Goal: Information Seeking & Learning: Learn about a topic

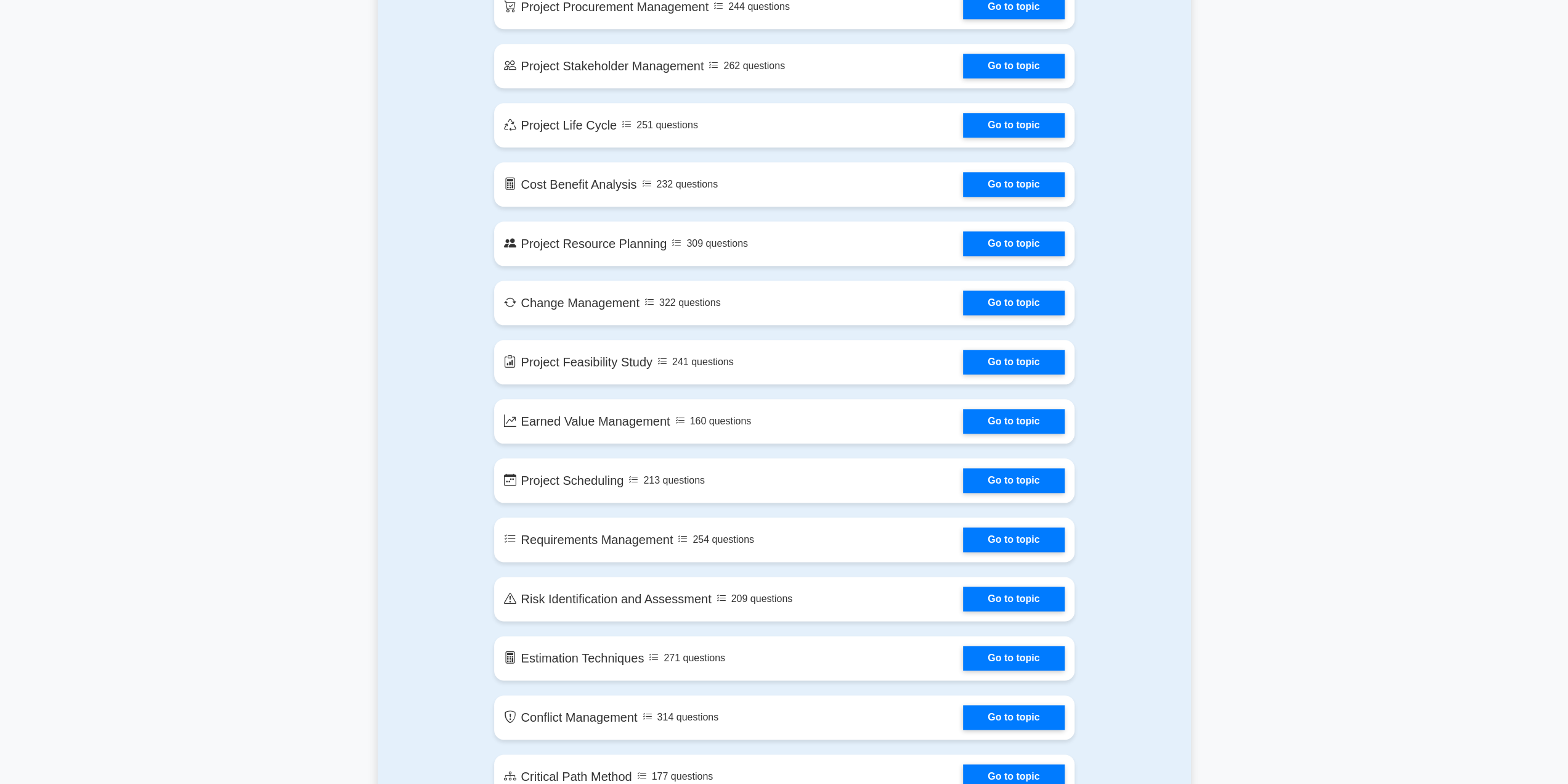
scroll to position [1295, 0]
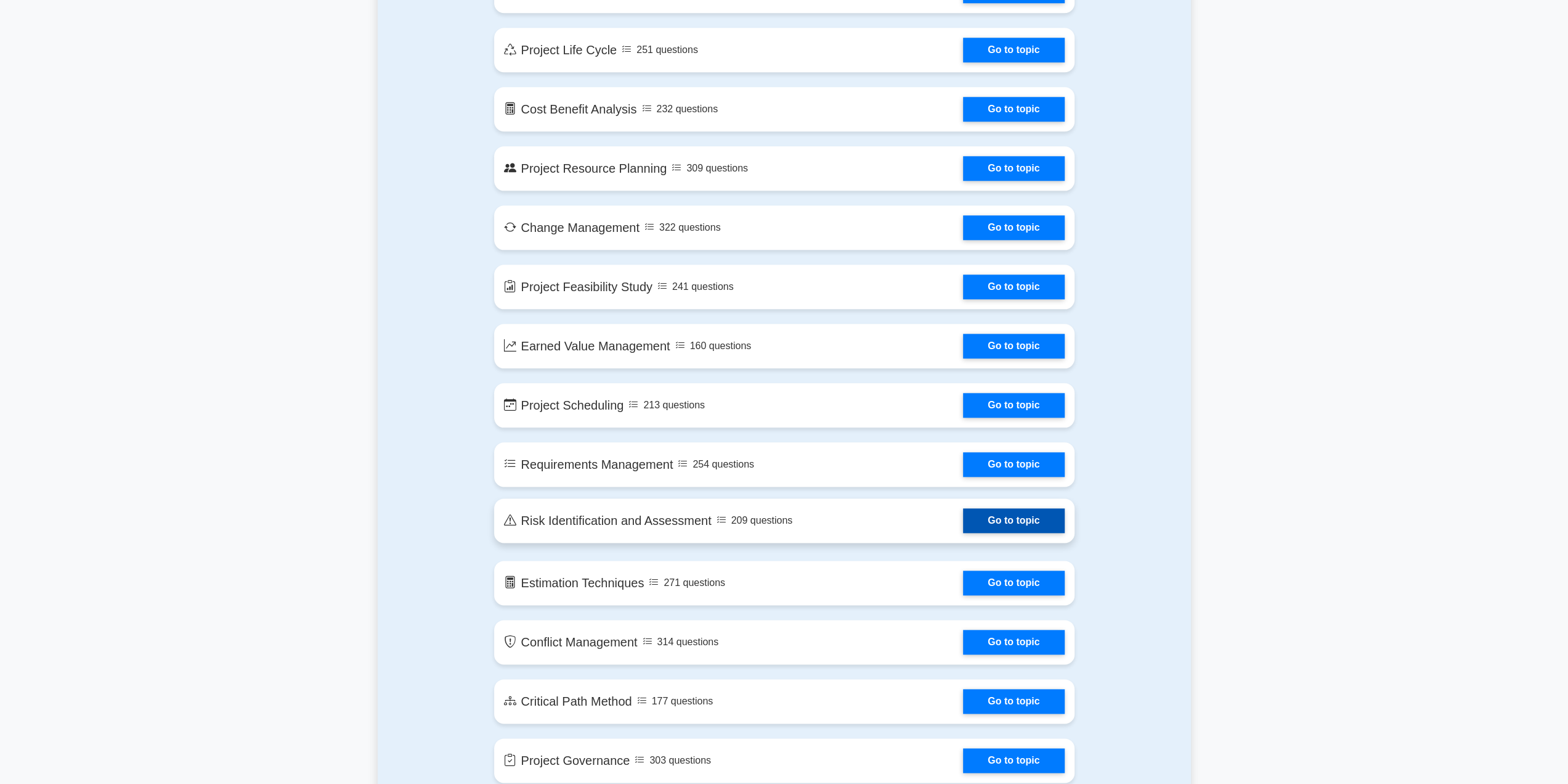
click at [988, 516] on link "Go to topic" at bounding box center [1012, 520] width 101 height 25
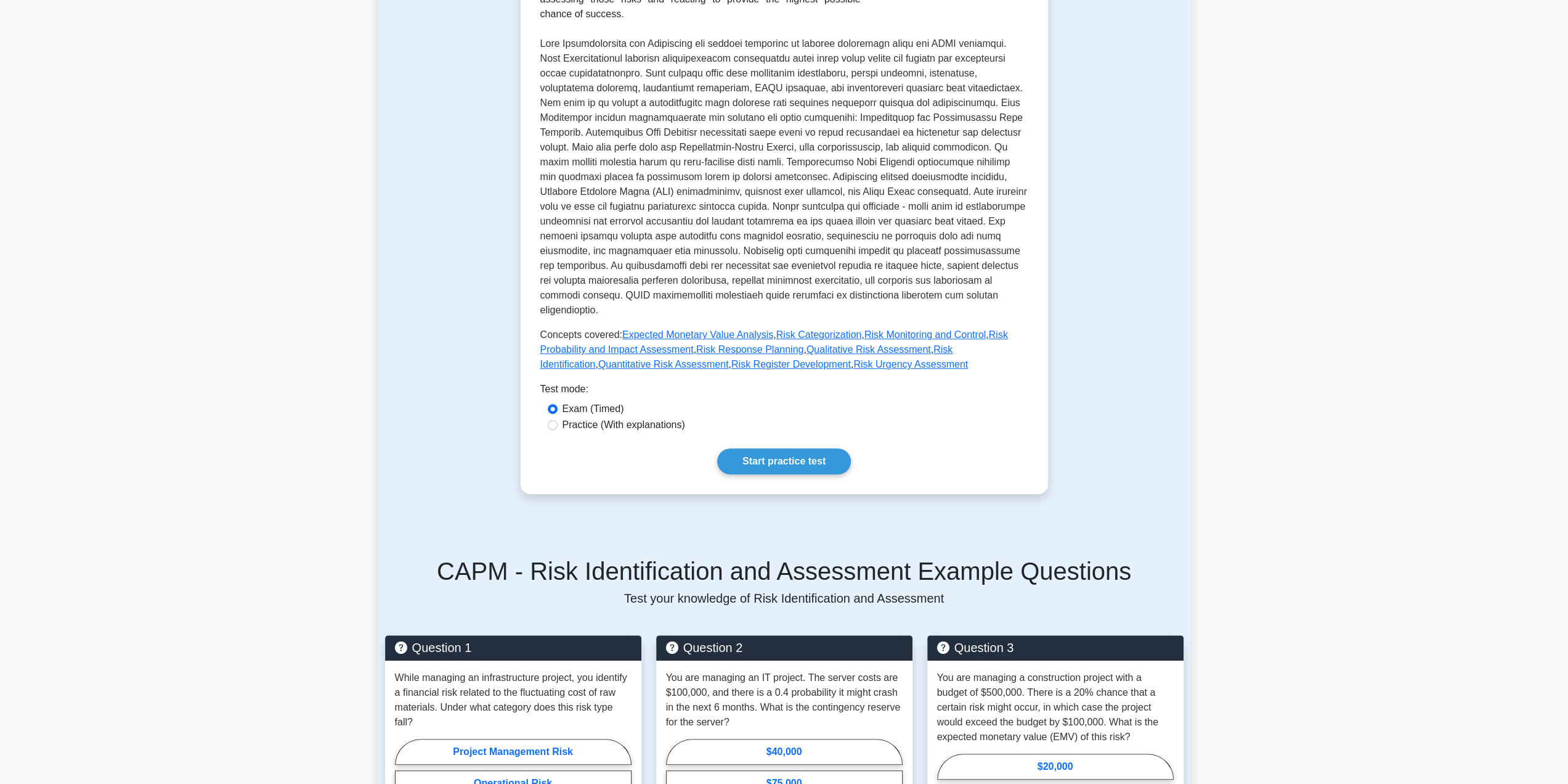
scroll to position [185, 0]
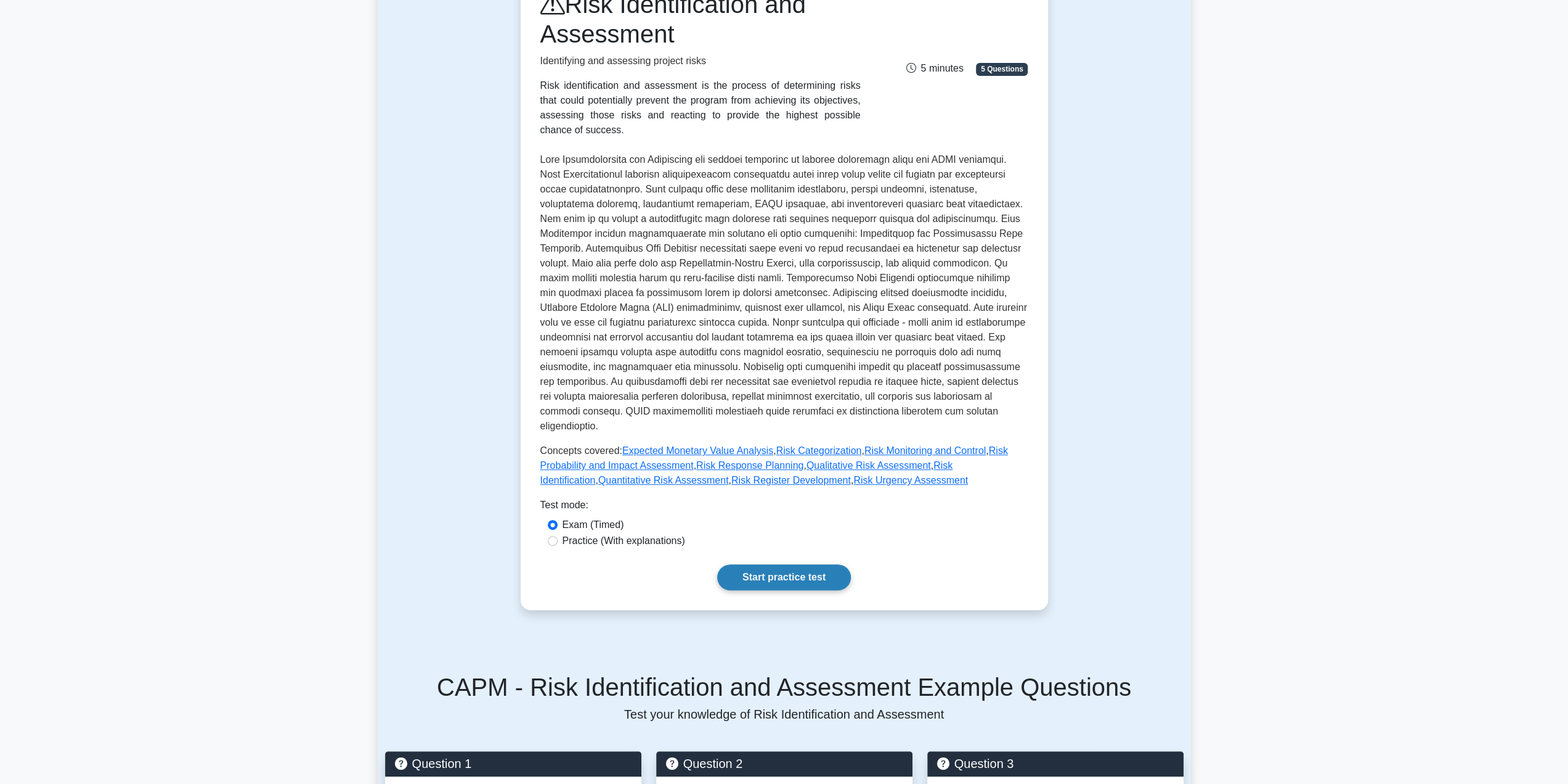
click at [824, 564] on link "Start practice test" at bounding box center [784, 577] width 134 height 26
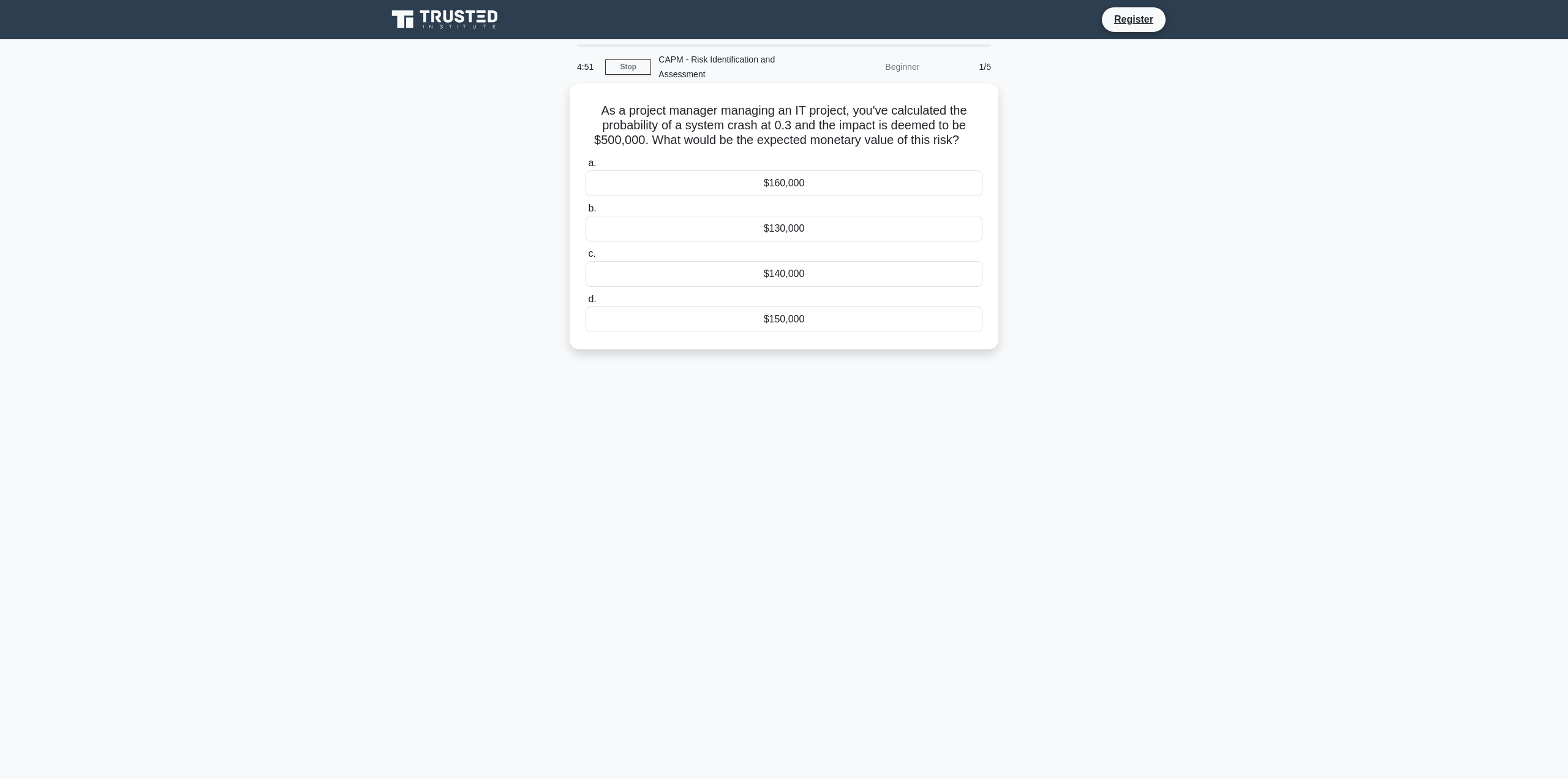
click at [821, 180] on div "$160,000" at bounding box center [784, 184] width 397 height 26
click at [585, 167] on input "a. $160,000" at bounding box center [585, 163] width 0 height 8
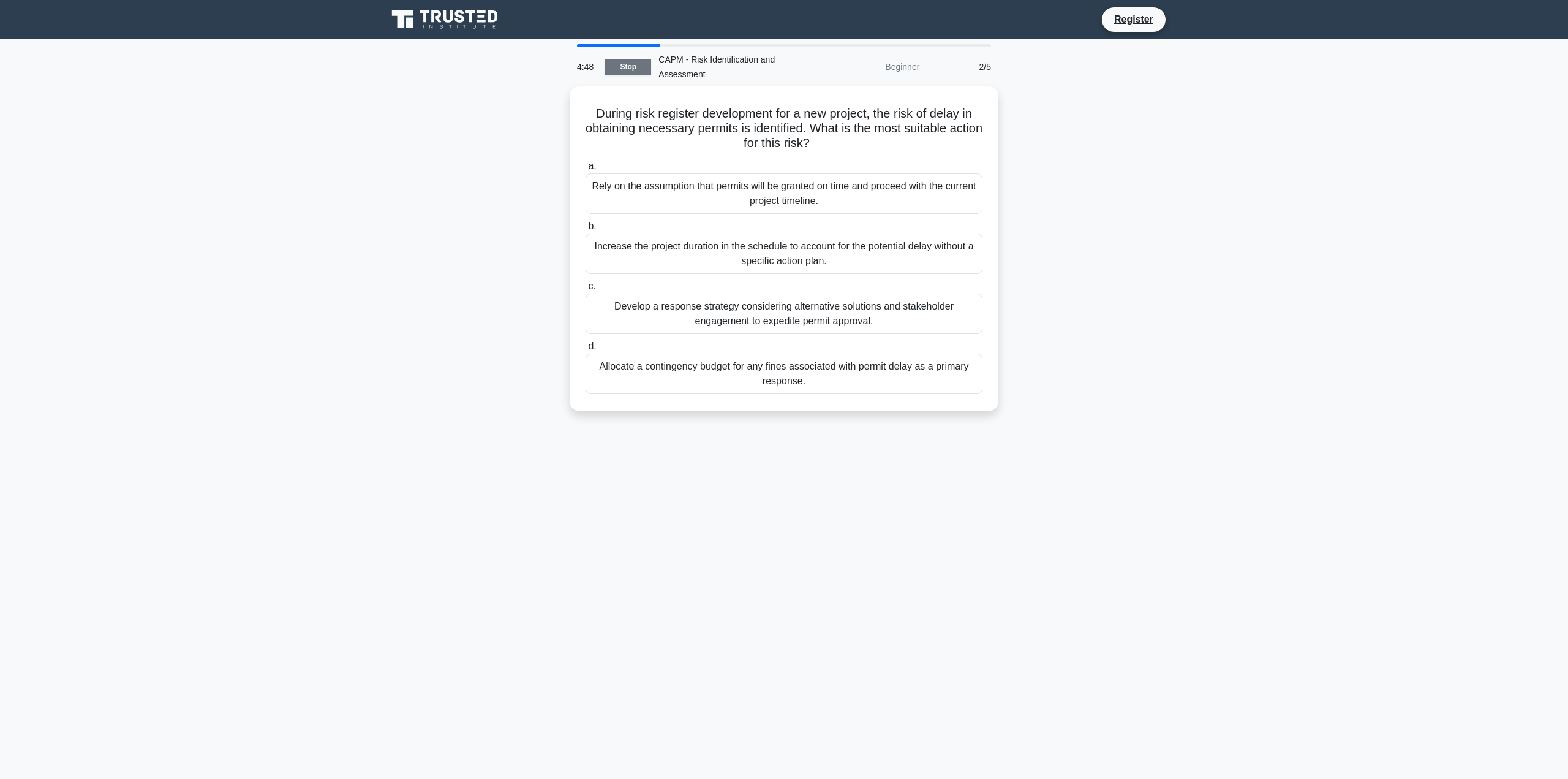
click at [633, 72] on link "Stop" at bounding box center [628, 67] width 46 height 16
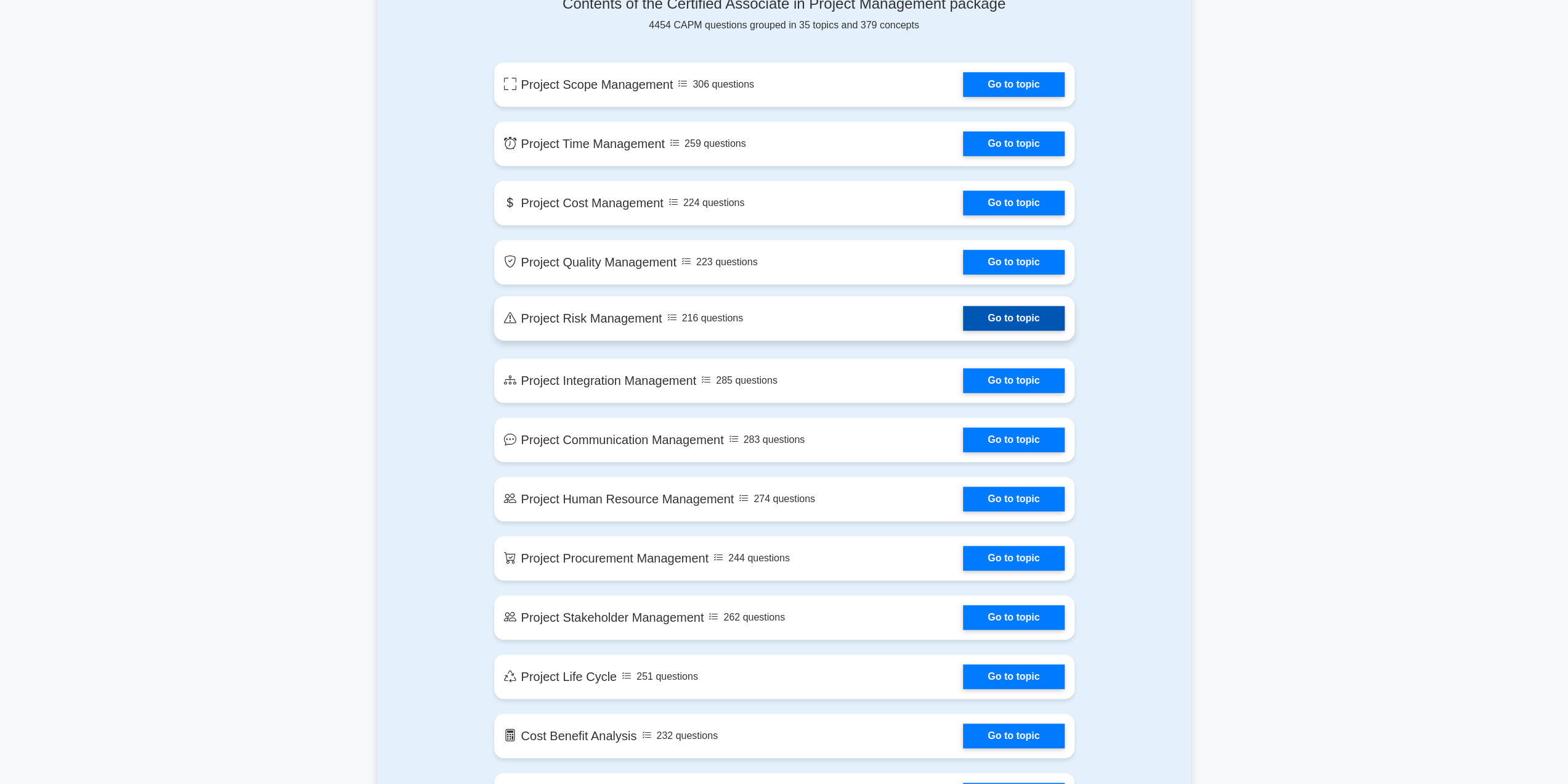
scroll to position [555, 0]
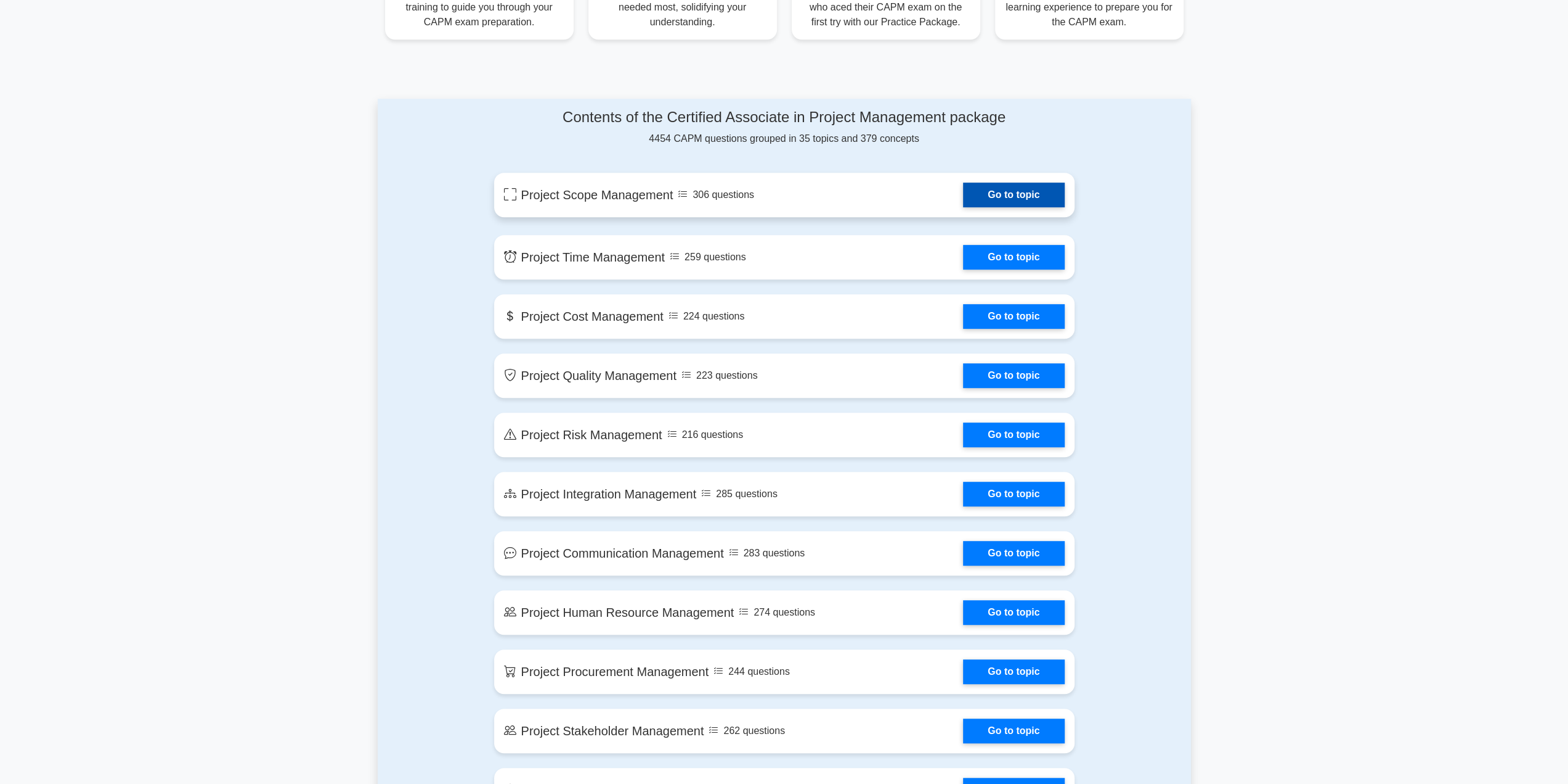
click at [995, 183] on link "Go to topic" at bounding box center [1012, 195] width 101 height 25
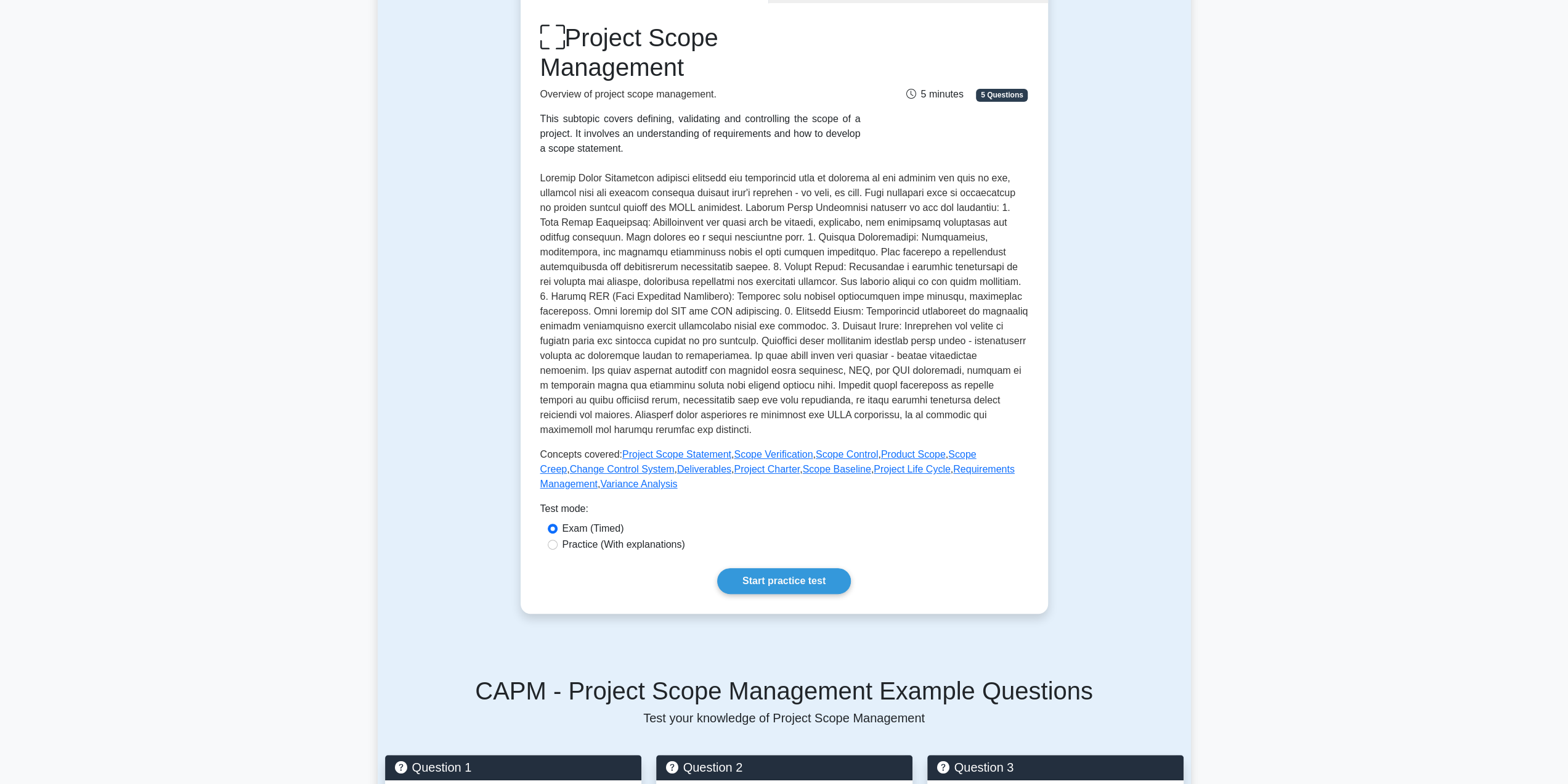
scroll to position [185, 0]
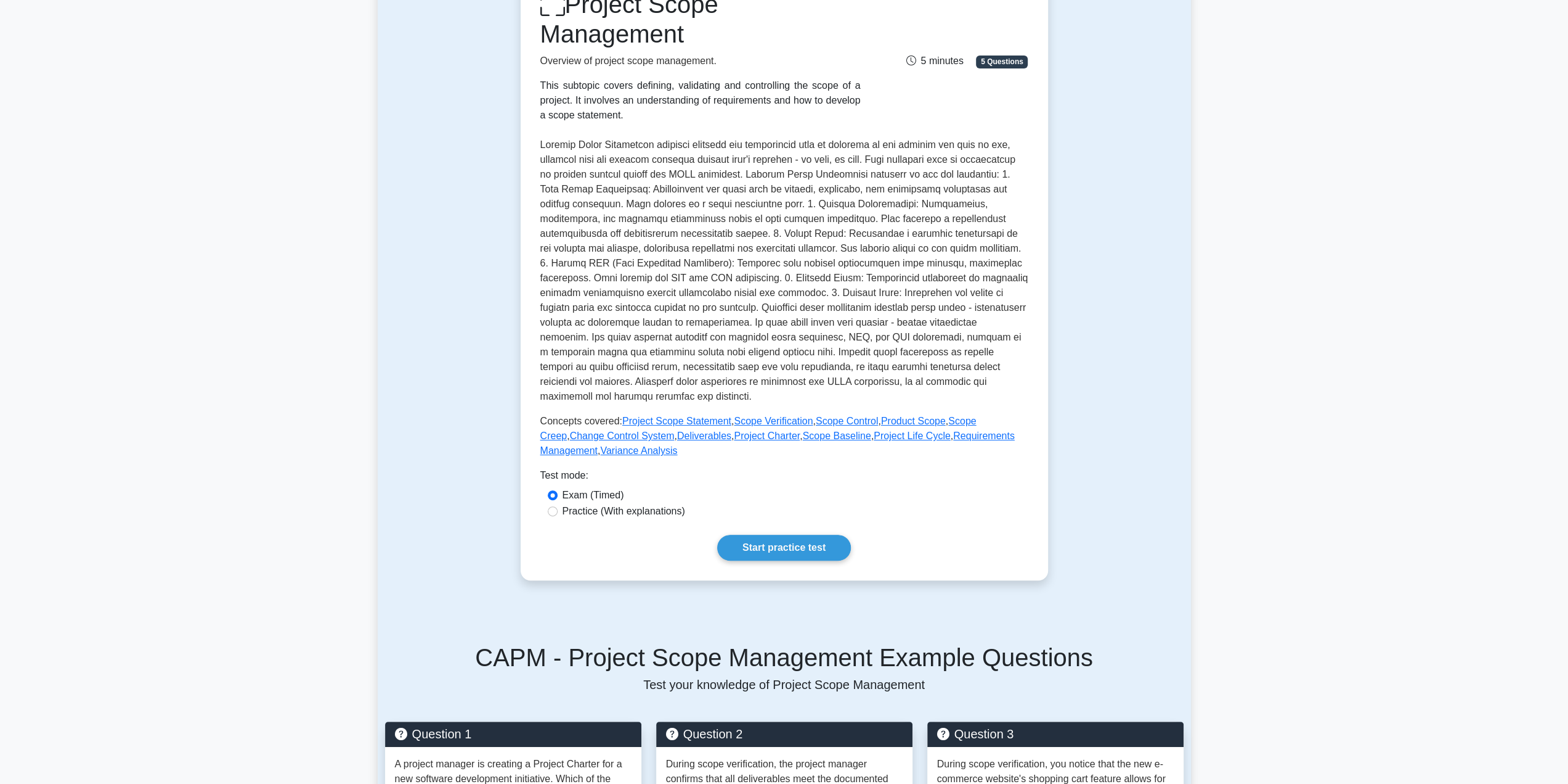
click at [806, 561] on div "Project Scope Management Overview of project scope management. This subtopic co…" at bounding box center [784, 274] width 527 height 610
click at [806, 556] on link "Start practice test" at bounding box center [784, 548] width 134 height 26
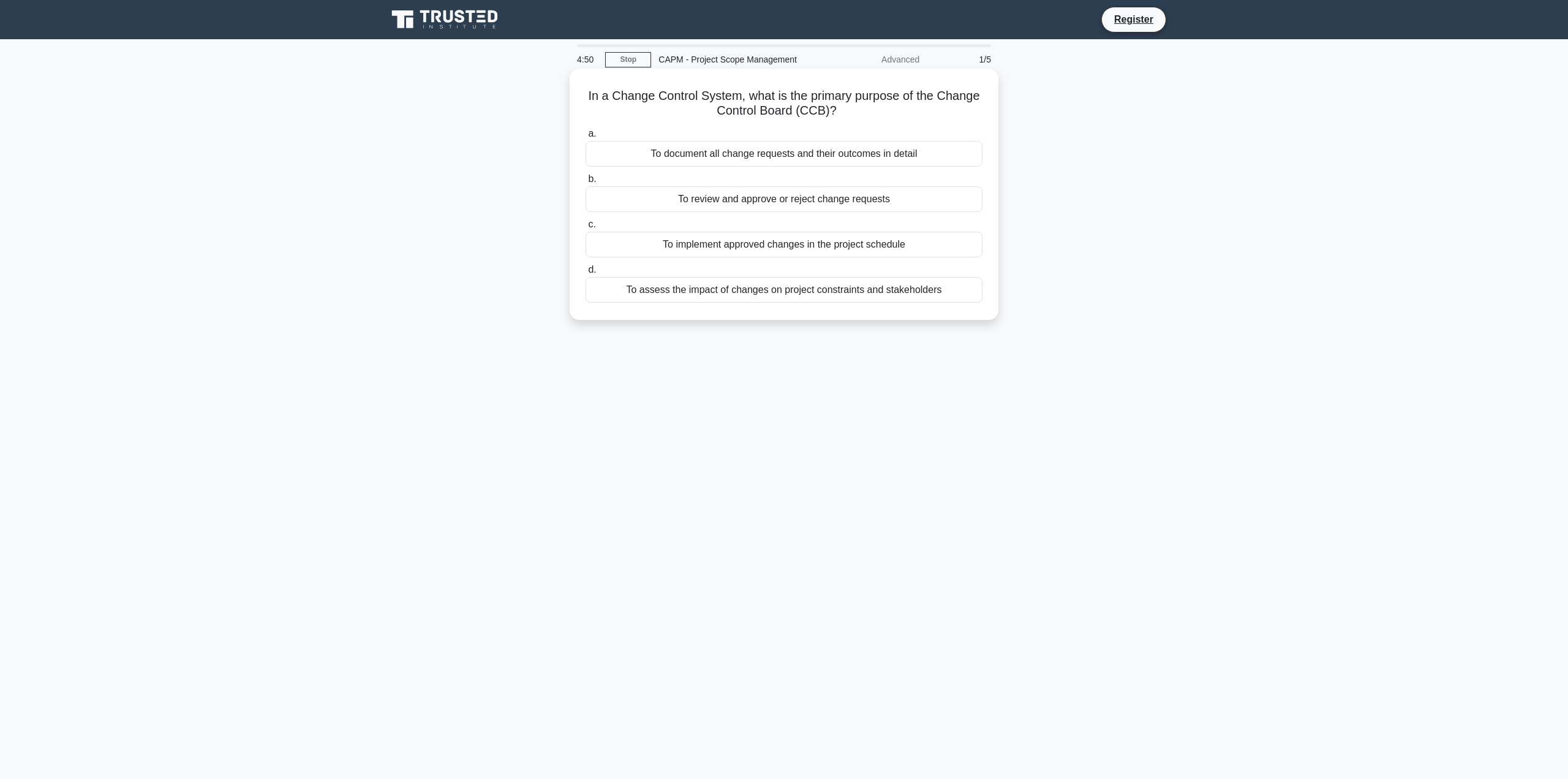
click at [788, 196] on div "To review and approve or reject change requests" at bounding box center [784, 199] width 397 height 26
click at [585, 184] on input "b. To review and approve or reject change requests" at bounding box center [585, 179] width 0 height 8
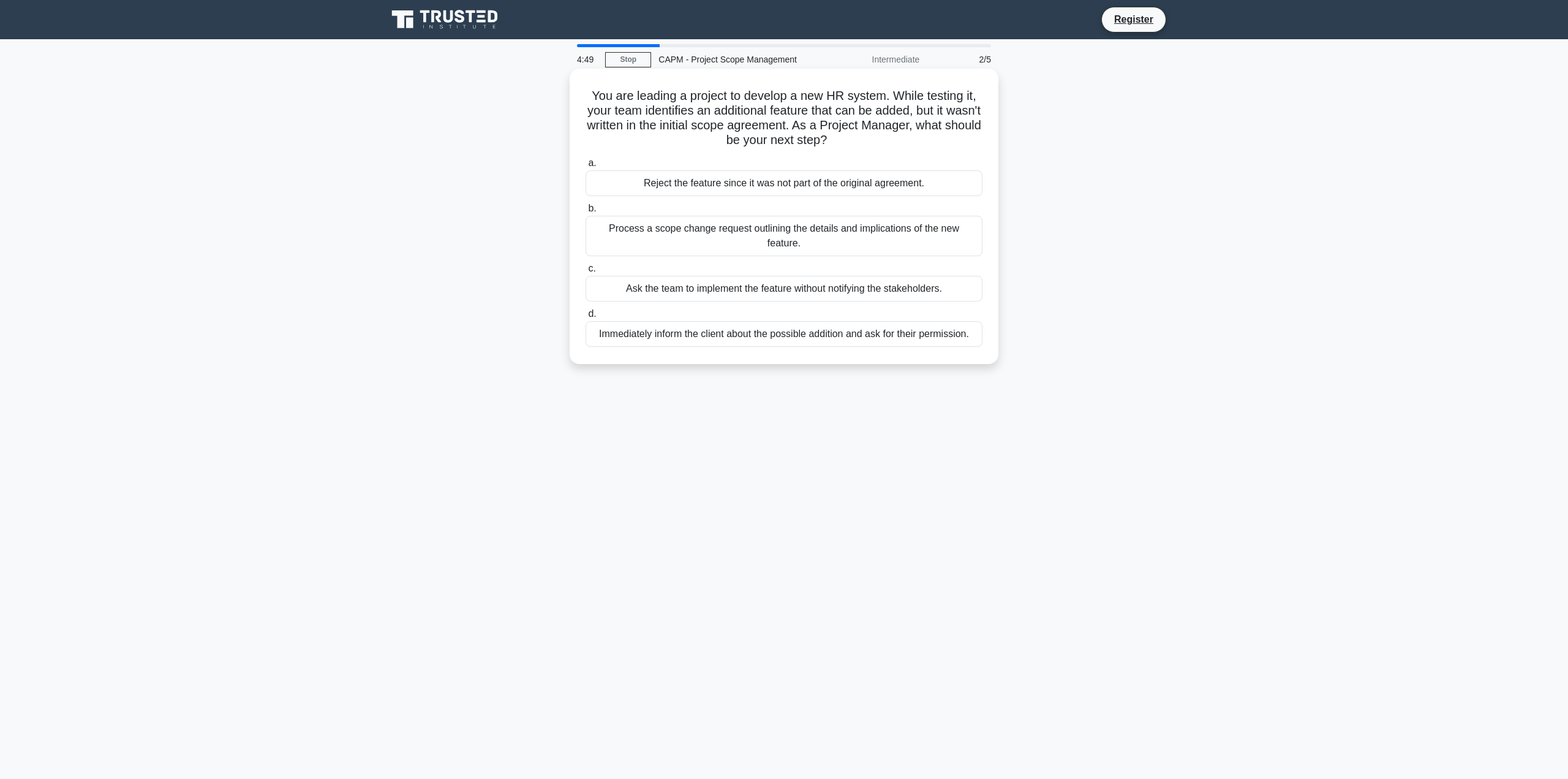
drag, startPoint x: 784, startPoint y: 200, endPoint x: 784, endPoint y: 192, distance: 8.0
click at [784, 199] on div "a. Reject the feature since it was not part of the original agreement. b. Proce…" at bounding box center [784, 251] width 412 height 196
click at [783, 191] on div "Reject the feature since it was not part of the original agreement." at bounding box center [784, 184] width 397 height 26
click at [585, 167] on input "a. Reject the feature since it was not part of the original agreement." at bounding box center [585, 163] width 0 height 8
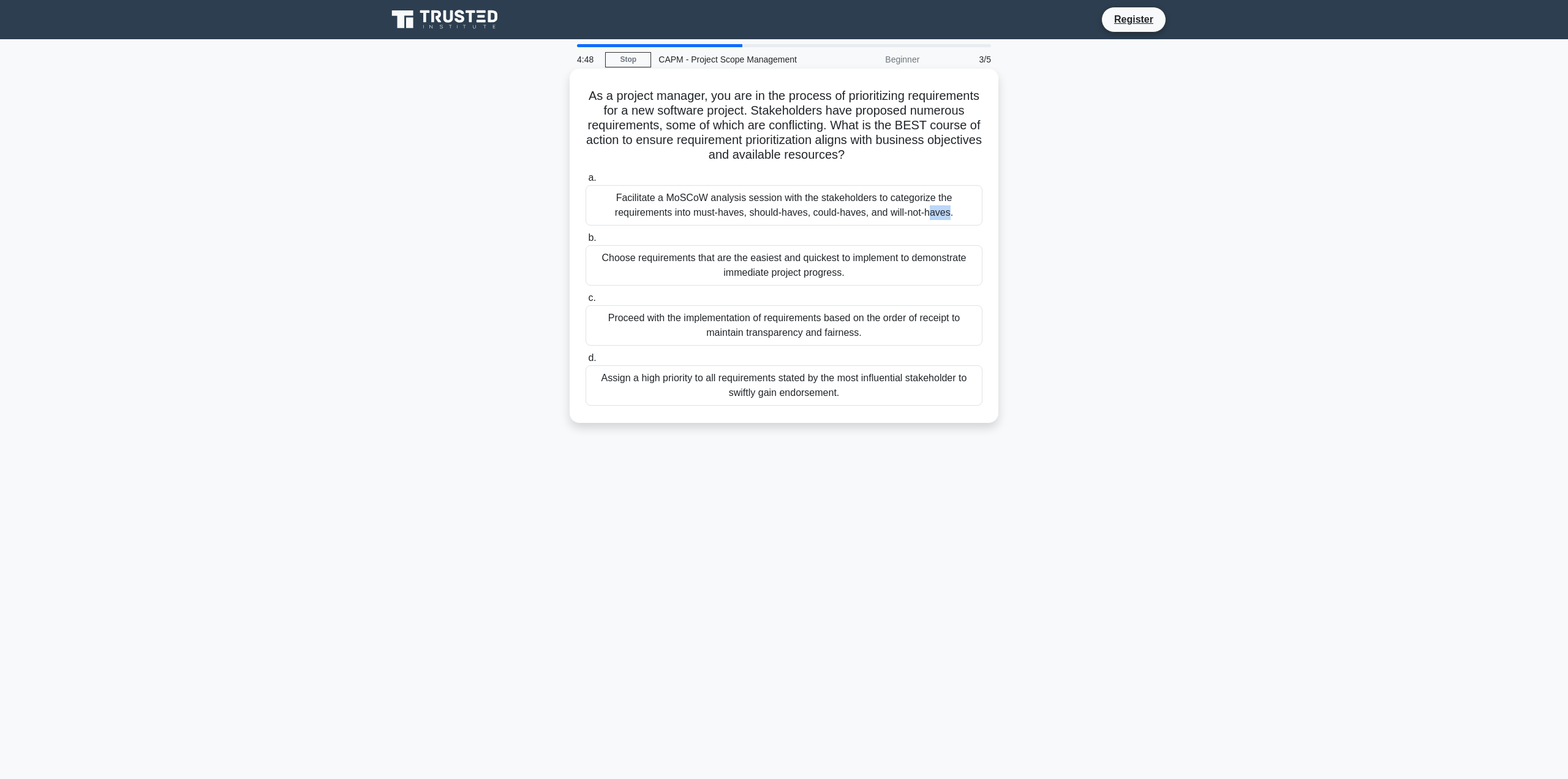
click at [783, 186] on div "Facilitate a MoSCoW analysis session with the stakeholders to categorize the re…" at bounding box center [784, 206] width 397 height 40
click at [585, 182] on input "a. Facilitate a MoSCoW analysis session with the stakeholders to categorize the…" at bounding box center [585, 178] width 0 height 8
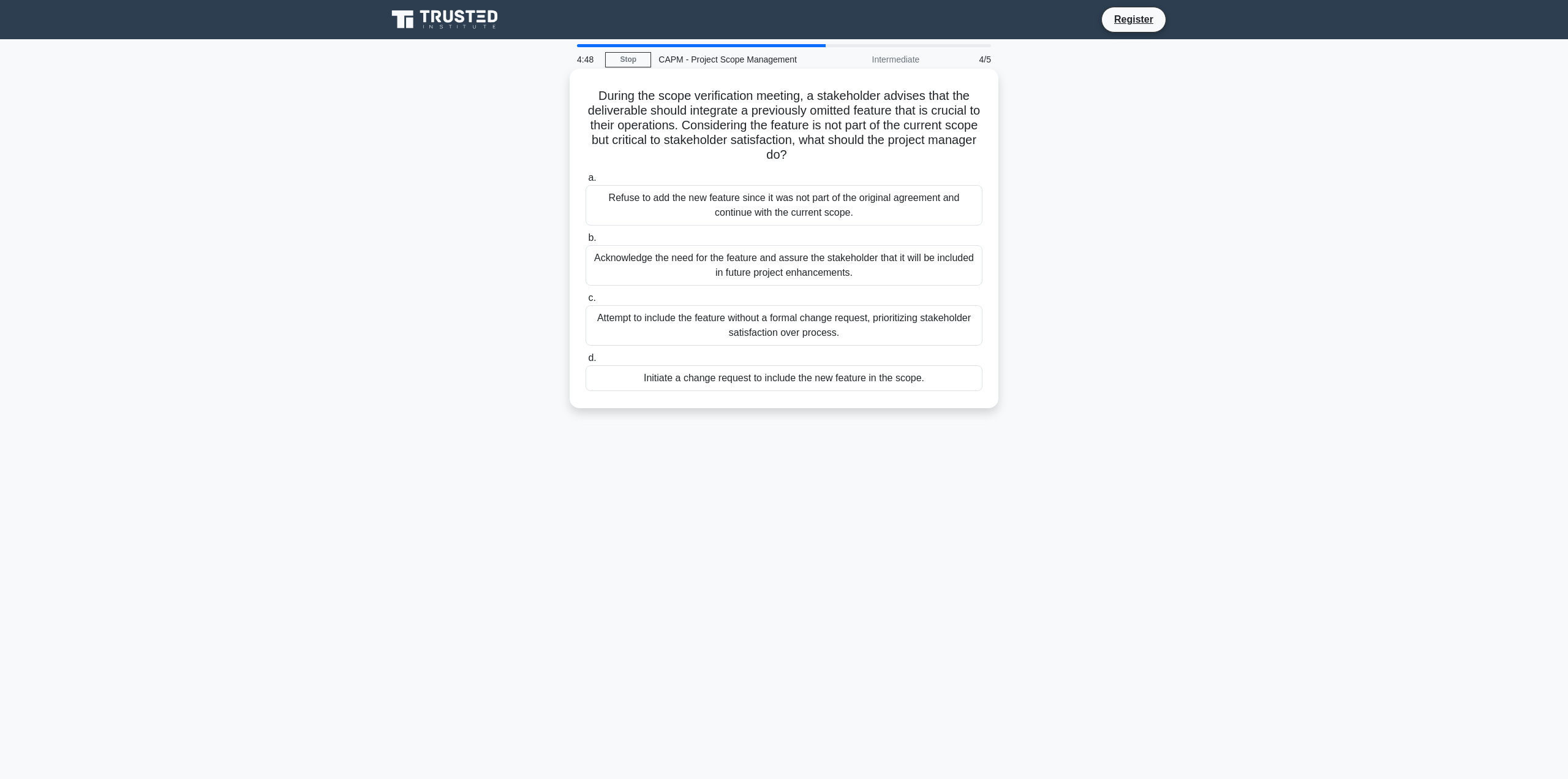
click at [782, 188] on div "Refuse to add the new feature since it was not part of the original agreement a…" at bounding box center [784, 206] width 397 height 40
click at [585, 182] on input "a. Refuse to add the new feature since it was not part of the original agreemen…" at bounding box center [585, 178] width 0 height 8
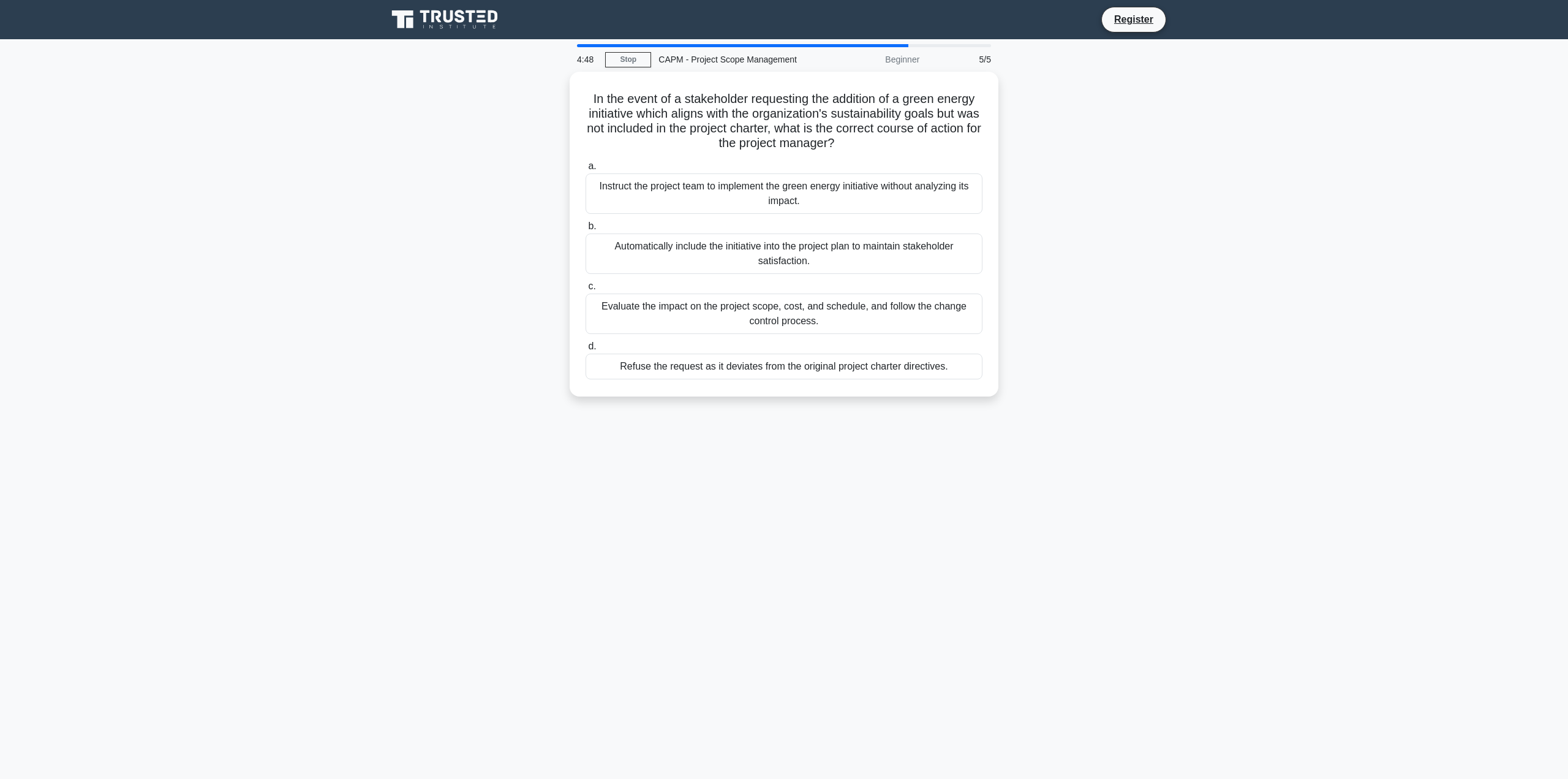
click at [782, 191] on div "Instruct the project team to implement the green energy initiative without anal…" at bounding box center [784, 194] width 397 height 40
click at [585, 171] on input "a. Instruct the project team to implement the green energy initiative without a…" at bounding box center [585, 166] width 0 height 8
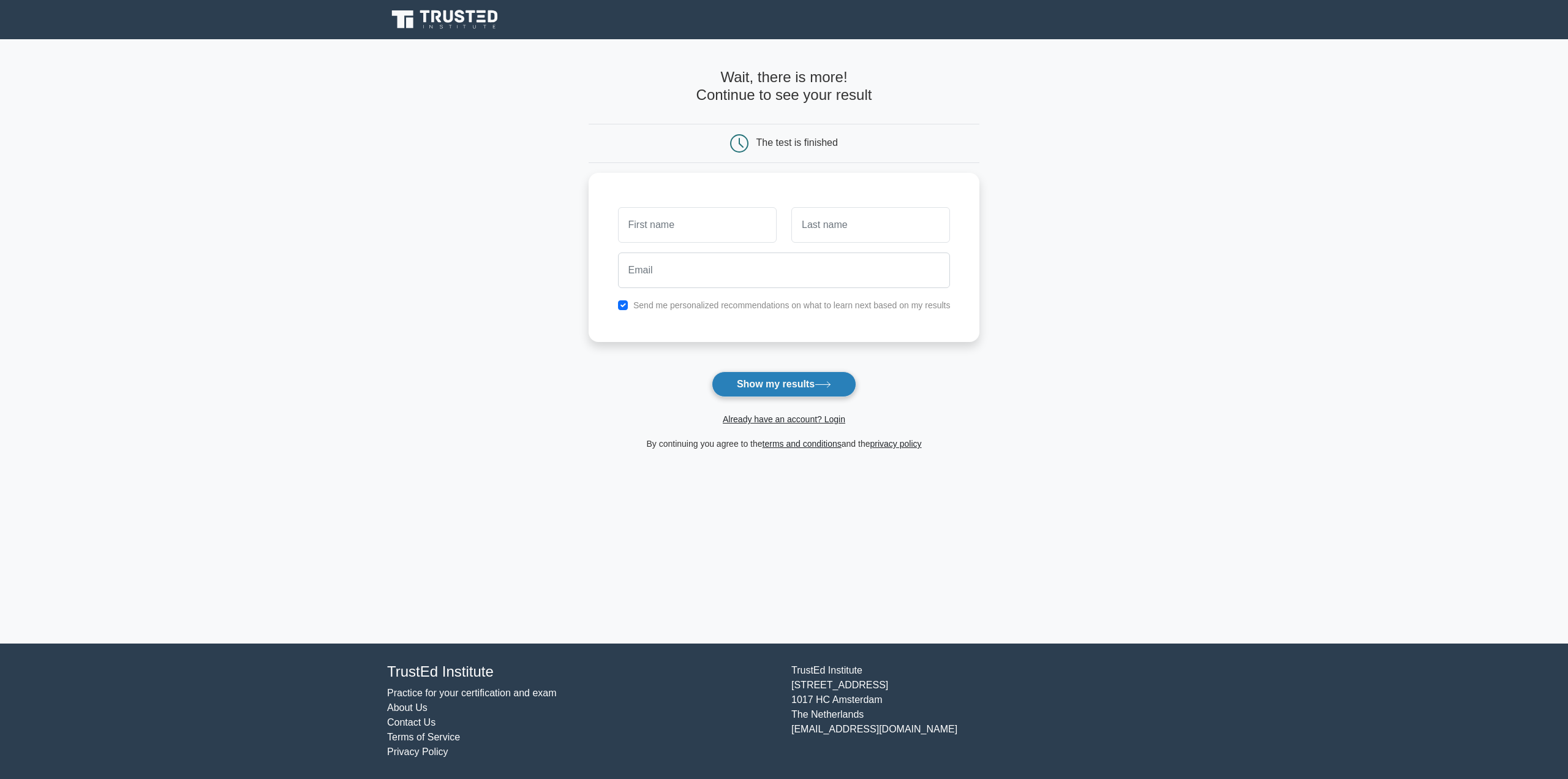
click at [830, 384] on icon at bounding box center [823, 384] width 17 height 6
